Goal: Task Accomplishment & Management: Manage account settings

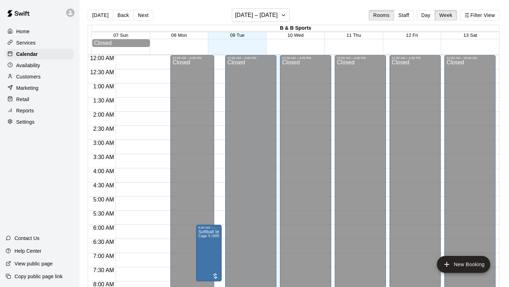
scroll to position [409, 0]
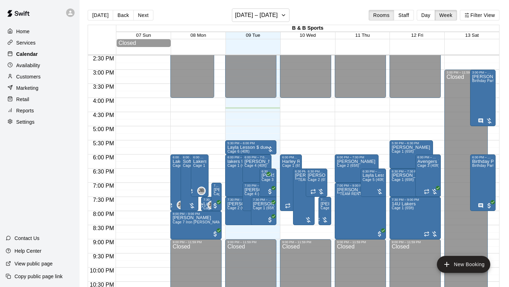
click at [25, 49] on div "Calendar" at bounding box center [40, 54] width 68 height 11
click at [423, 14] on button "Day" at bounding box center [426, 15] width 18 height 11
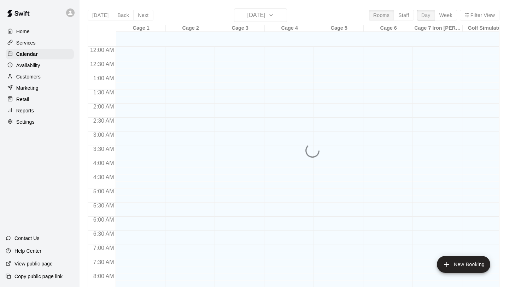
scroll to position [431, 0]
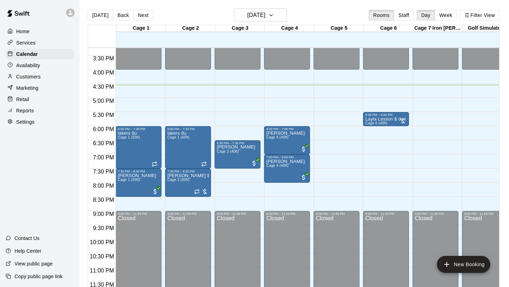
click at [33, 75] on p "Customers" at bounding box center [28, 76] width 24 height 7
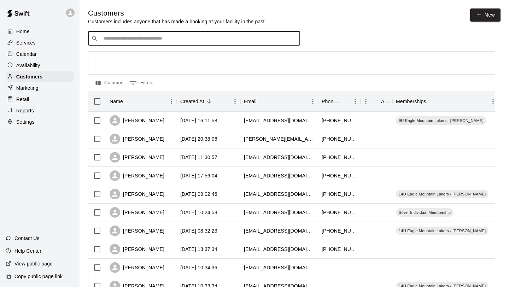
click at [142, 37] on input "Search customers by name or email" at bounding box center [199, 38] width 196 height 7
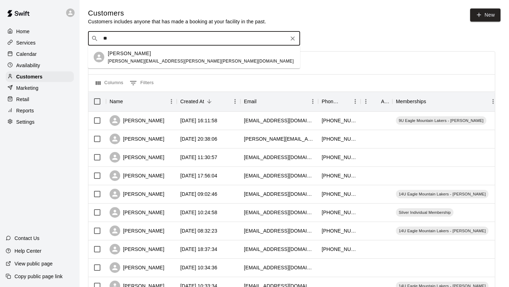
type input "*"
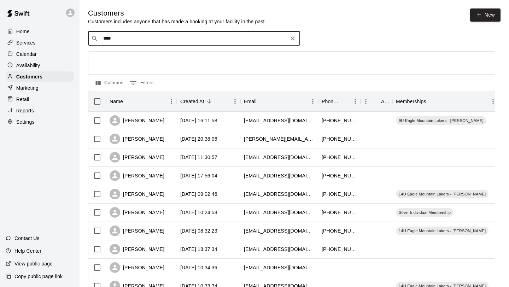
type input "*****"
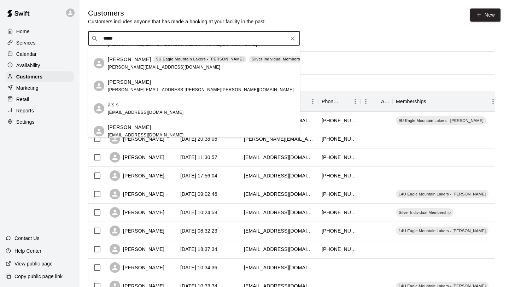
scroll to position [83, 0]
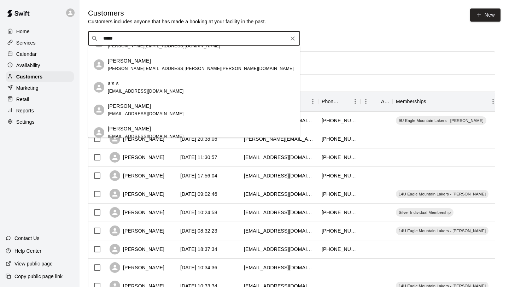
click at [132, 64] on p "[PERSON_NAME]" at bounding box center [129, 60] width 43 height 7
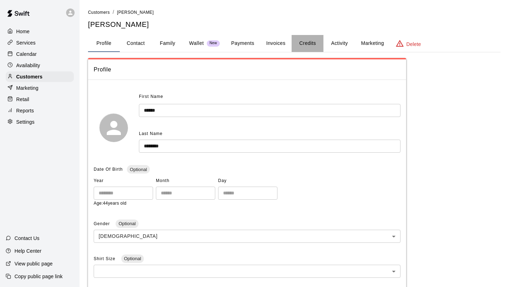
click at [305, 42] on button "Credits" at bounding box center [307, 43] width 32 height 17
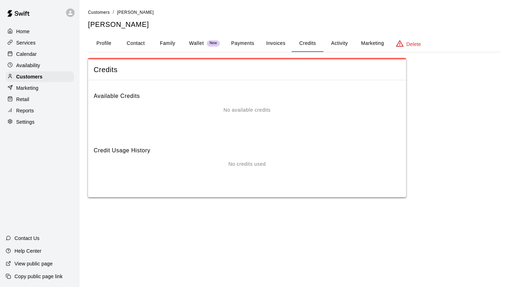
click at [140, 43] on button "Contact" at bounding box center [136, 43] width 32 height 17
select select "**"
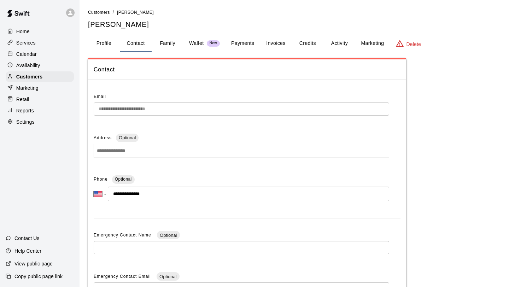
click at [26, 54] on p "Calendar" at bounding box center [26, 54] width 20 height 7
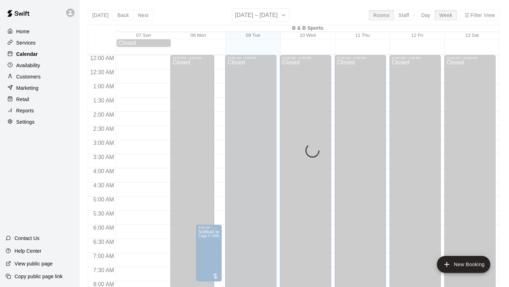
scroll to position [409, 0]
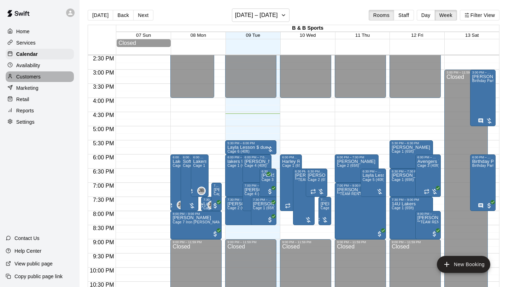
click at [31, 75] on p "Customers" at bounding box center [28, 76] width 24 height 7
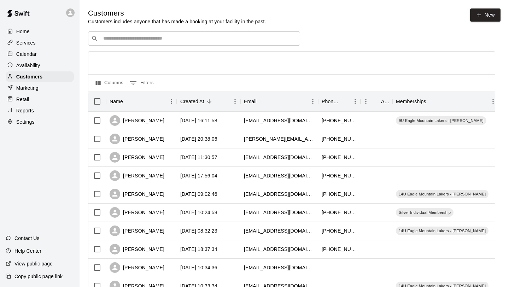
click at [149, 40] on input "Search customers by name or email" at bounding box center [199, 38] width 196 height 7
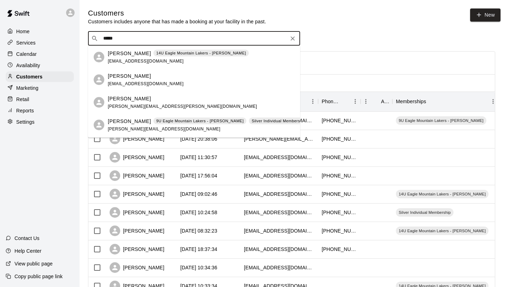
type input "*****"
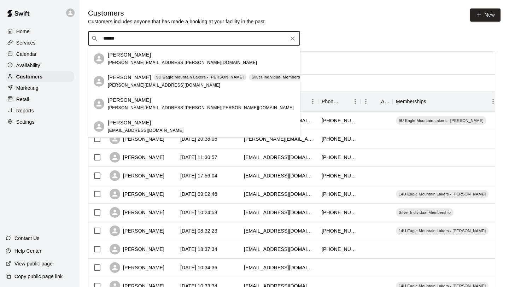
click at [140, 105] on span "[PERSON_NAME][EMAIL_ADDRESS][PERSON_NAME][PERSON_NAME][DOMAIN_NAME]" at bounding box center [201, 107] width 186 height 5
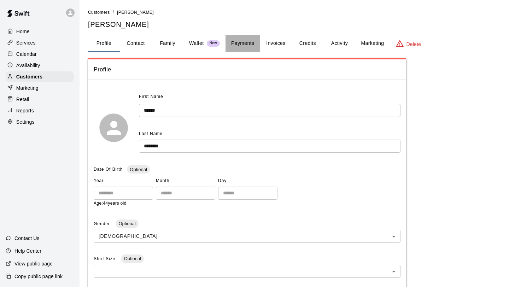
click at [249, 43] on button "Payments" at bounding box center [242, 43] width 34 height 17
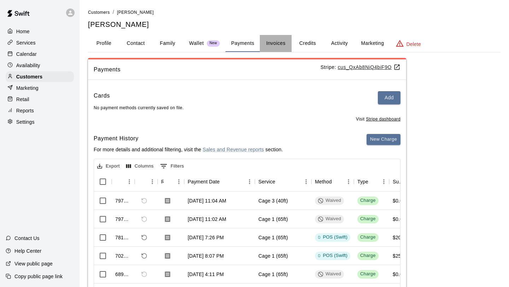
click at [277, 47] on button "Invoices" at bounding box center [276, 43] width 32 height 17
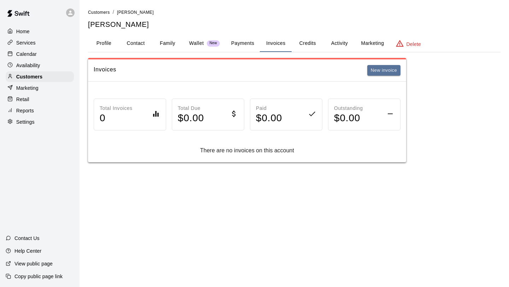
click at [143, 45] on button "Contact" at bounding box center [136, 43] width 32 height 17
select select "**"
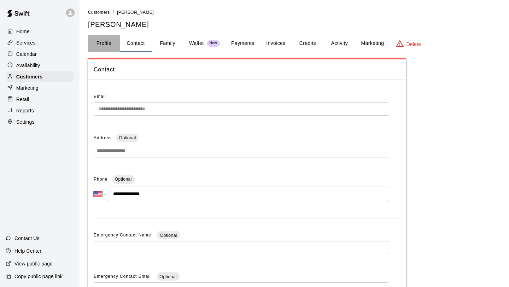
click at [108, 47] on button "Profile" at bounding box center [104, 43] width 32 height 17
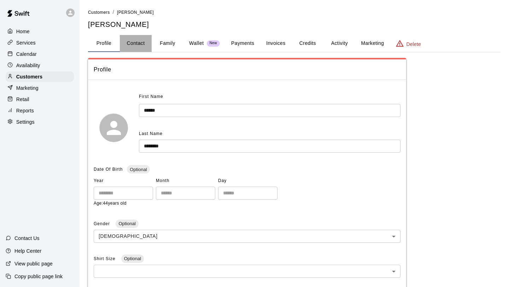
click at [139, 45] on button "Contact" at bounding box center [136, 43] width 32 height 17
select select "**"
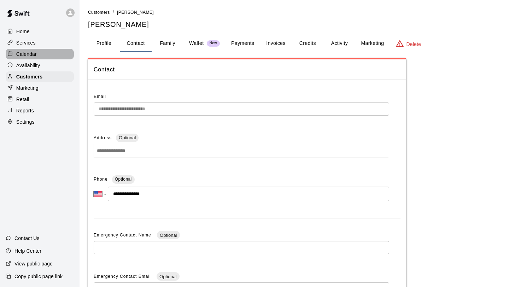
click at [41, 57] on div "Calendar" at bounding box center [40, 54] width 68 height 11
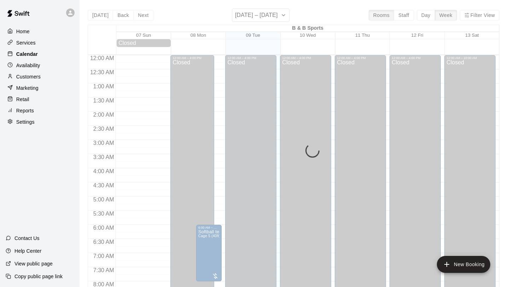
scroll to position [409, 0]
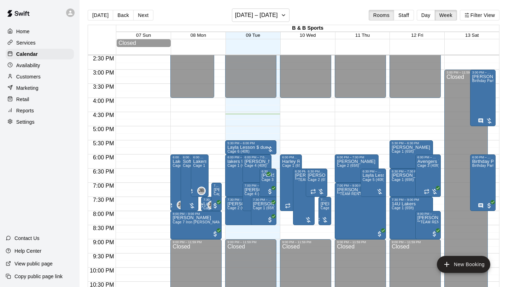
click at [39, 75] on p "Customers" at bounding box center [28, 76] width 24 height 7
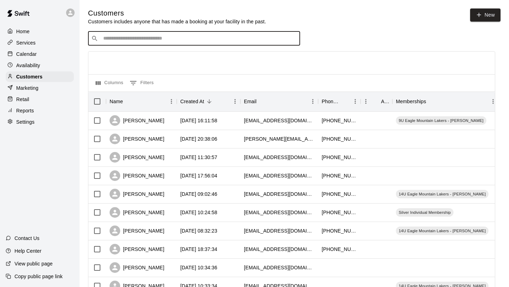
click at [182, 38] on input "Search customers by name or email" at bounding box center [199, 38] width 196 height 7
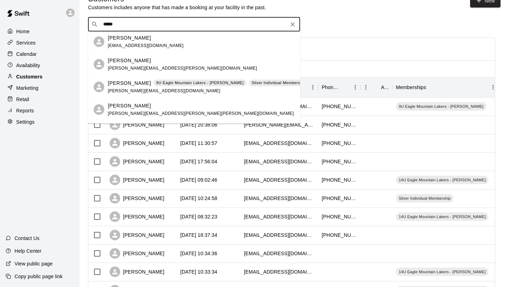
scroll to position [1, 0]
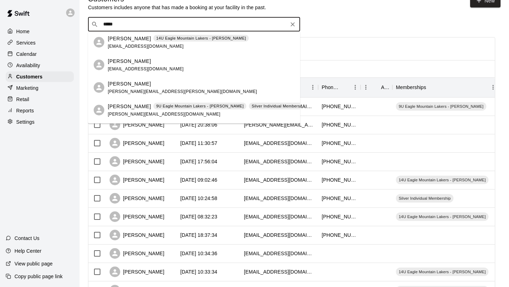
type input "*****"
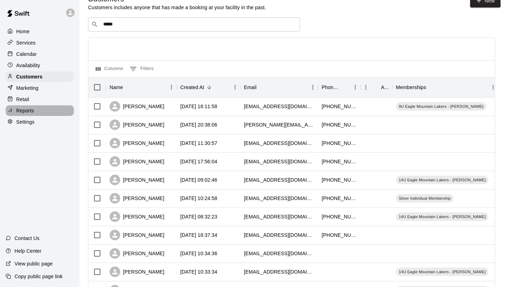
click at [35, 111] on div "Reports" at bounding box center [40, 110] width 68 height 11
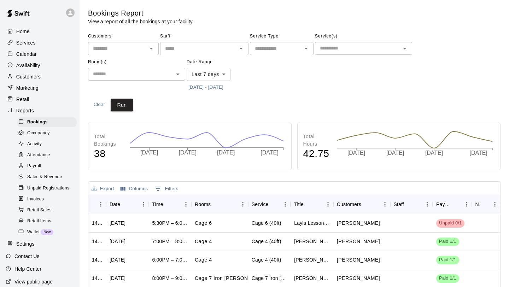
click at [36, 32] on div "Home" at bounding box center [40, 31] width 68 height 11
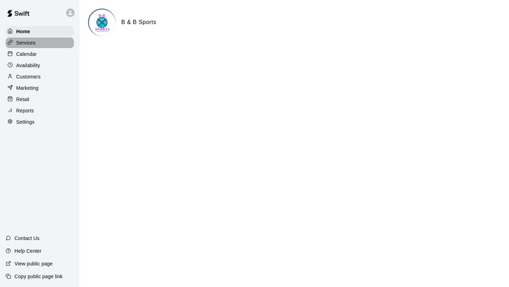
click at [36, 43] on div "Services" at bounding box center [40, 42] width 68 height 11
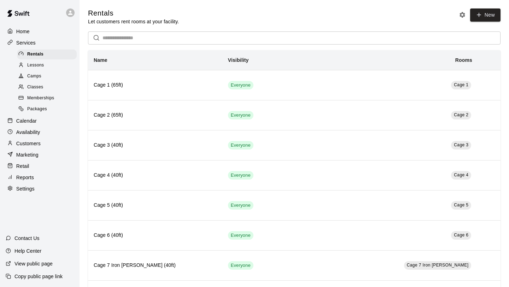
click at [45, 120] on div "Calendar" at bounding box center [40, 121] width 68 height 11
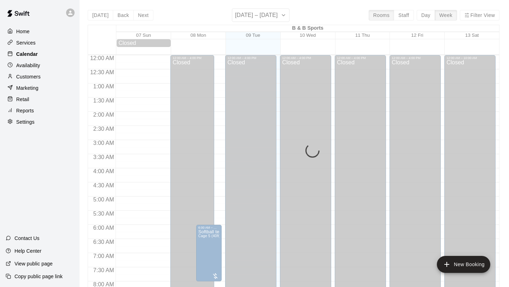
scroll to position [409, 0]
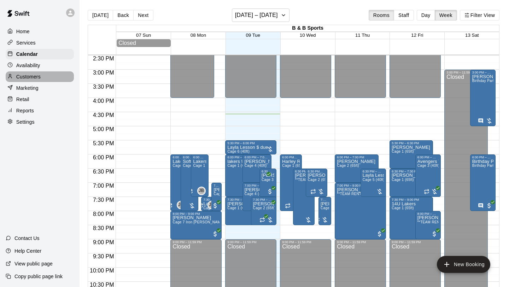
click at [42, 73] on div "Customers" at bounding box center [40, 76] width 68 height 11
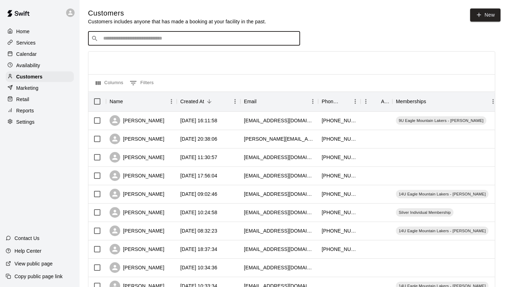
click at [149, 36] on input "Search customers by name or email" at bounding box center [199, 38] width 196 height 7
type input "*"
click at [29, 125] on div "Settings" at bounding box center [40, 122] width 68 height 11
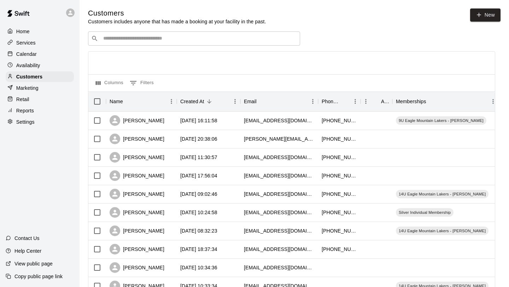
select select "**"
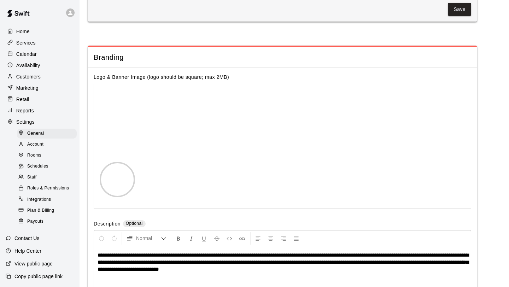
scroll to position [1466, 0]
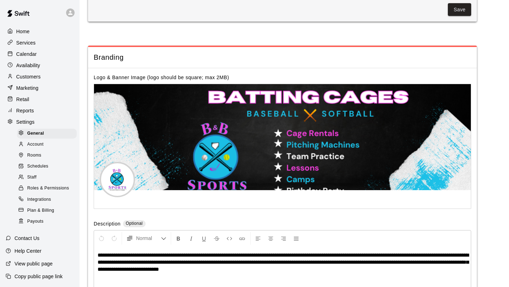
click at [37, 175] on div "Staff" at bounding box center [47, 177] width 60 height 10
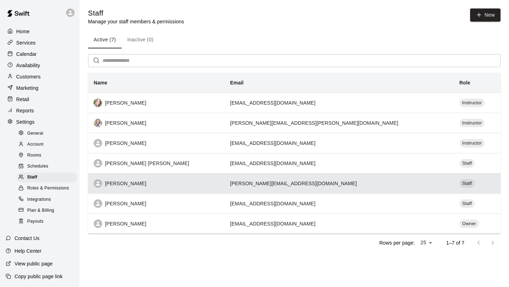
click at [164, 184] on div "[PERSON_NAME]" at bounding box center [156, 183] width 125 height 8
select select "**"
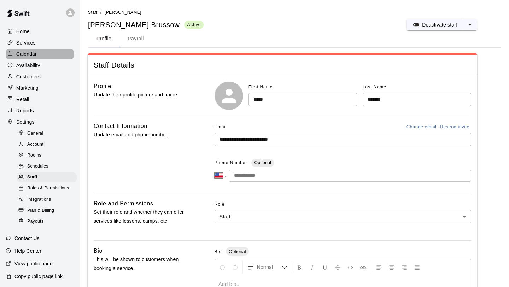
click at [35, 55] on p "Calendar" at bounding box center [26, 54] width 20 height 7
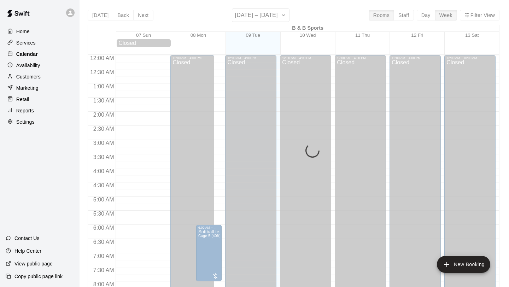
scroll to position [409, 0]
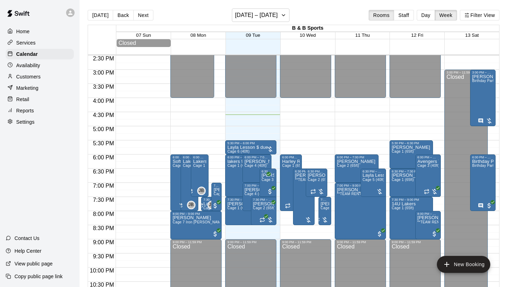
click at [415, 19] on div "Rooms Staff Day Week Filter View" at bounding box center [433, 15] width 131 height 11
click at [421, 18] on button "Day" at bounding box center [426, 15] width 18 height 11
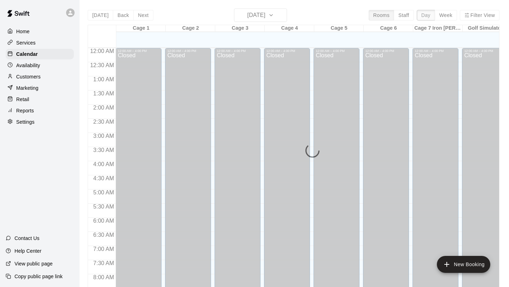
scroll to position [432, 0]
